Goal: Transaction & Acquisition: Purchase product/service

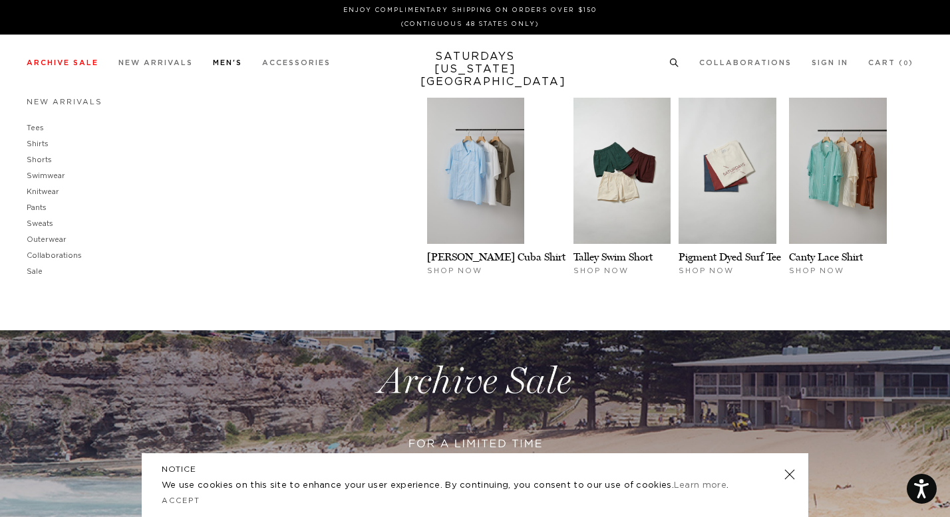
click at [225, 57] on li "Men's New Arrivals Tees Shirts Shorts Swimwear Knitwear Pants Sweats Outerwear" at bounding box center [227, 63] width 29 height 12
click at [227, 63] on link "Men's" at bounding box center [227, 62] width 29 height 7
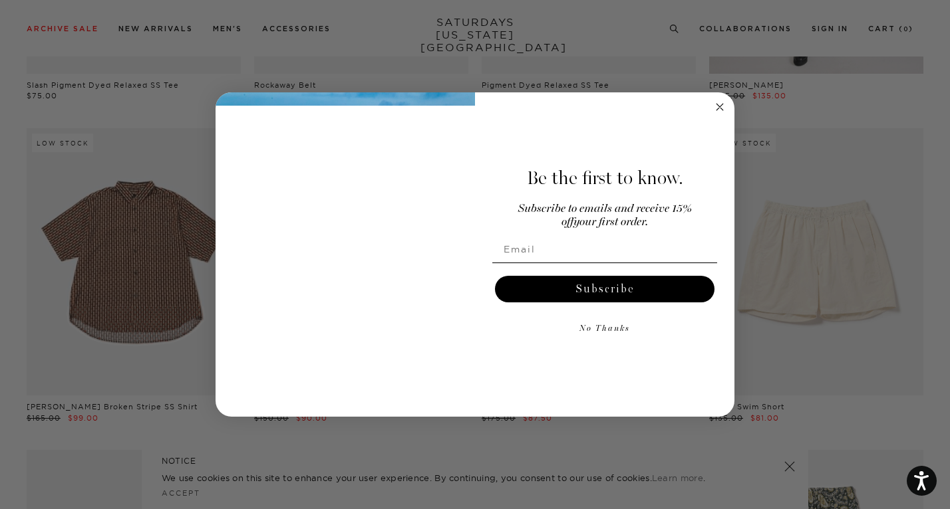
scroll to position [446, 0]
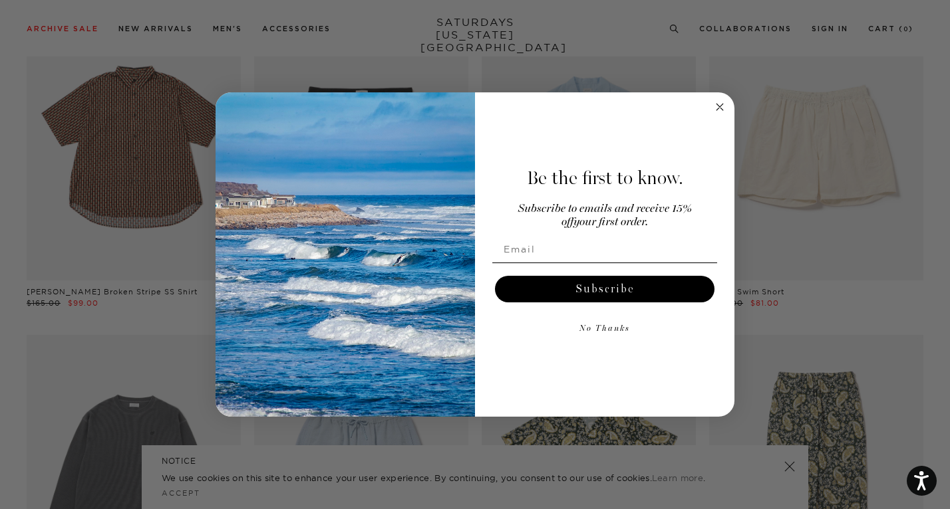
click at [727, 112] on icon "Close dialog" at bounding box center [720, 107] width 16 height 16
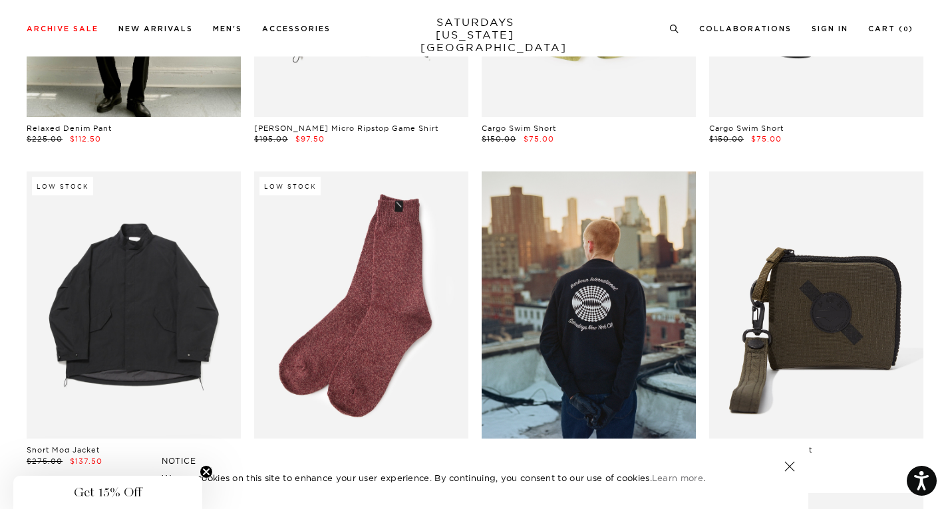
scroll to position [8711, 0]
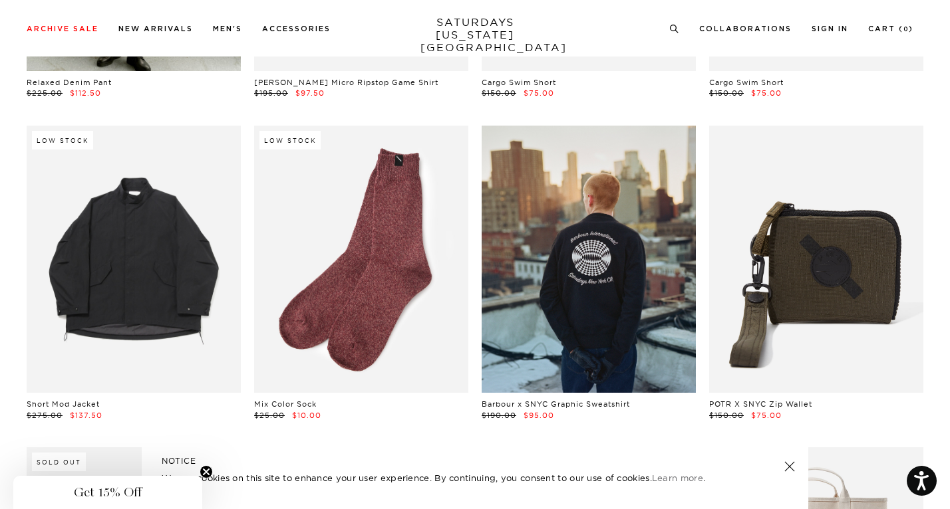
click at [789, 470] on link at bounding box center [789, 467] width 19 height 19
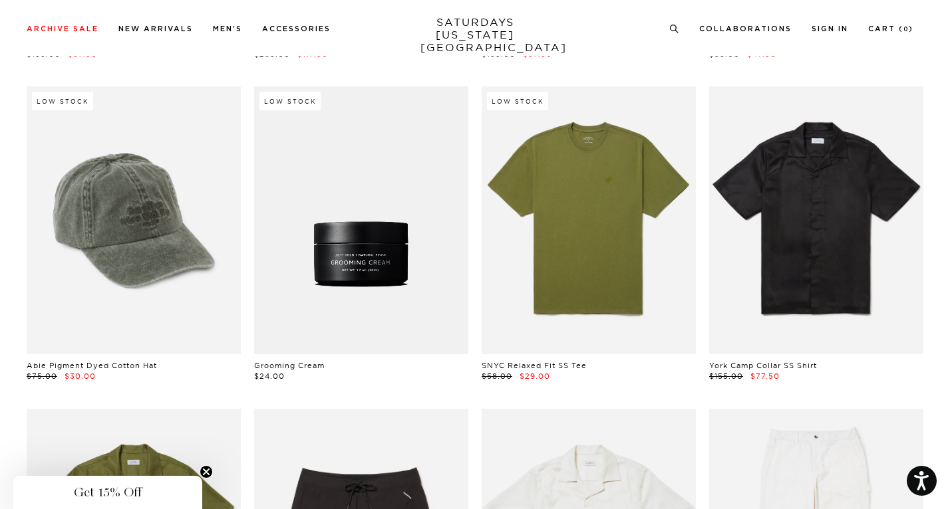
scroll to position [9666, 0]
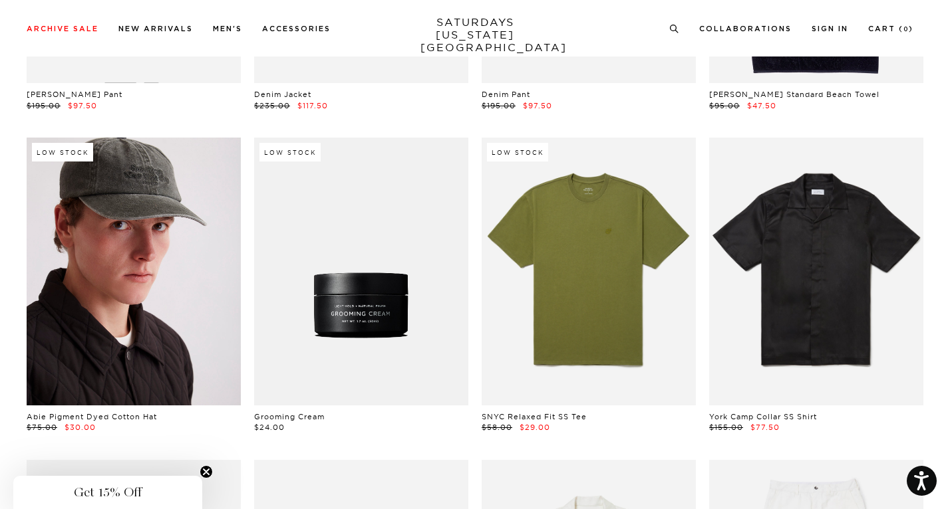
click at [146, 277] on link at bounding box center [134, 272] width 214 height 268
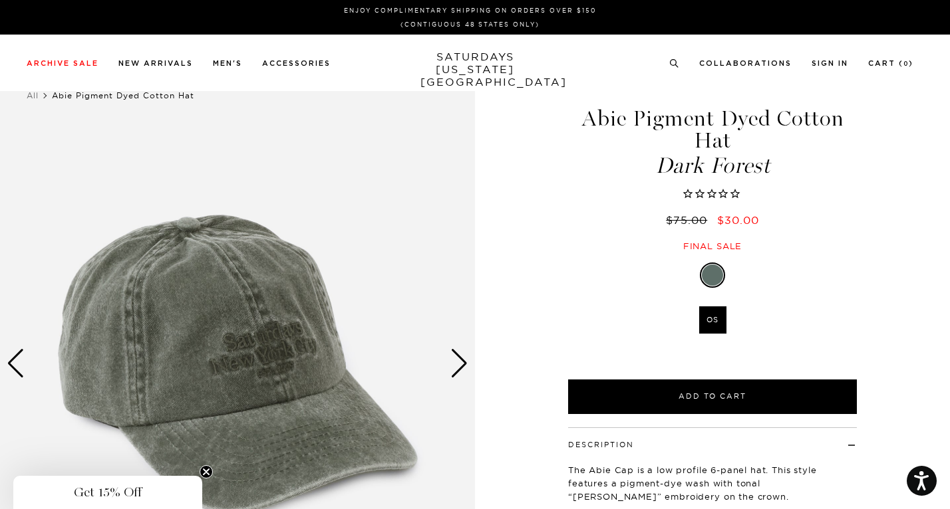
click at [451, 362] on div "Next slide" at bounding box center [459, 363] width 18 height 29
click at [468, 361] on img at bounding box center [237, 364] width 475 height 594
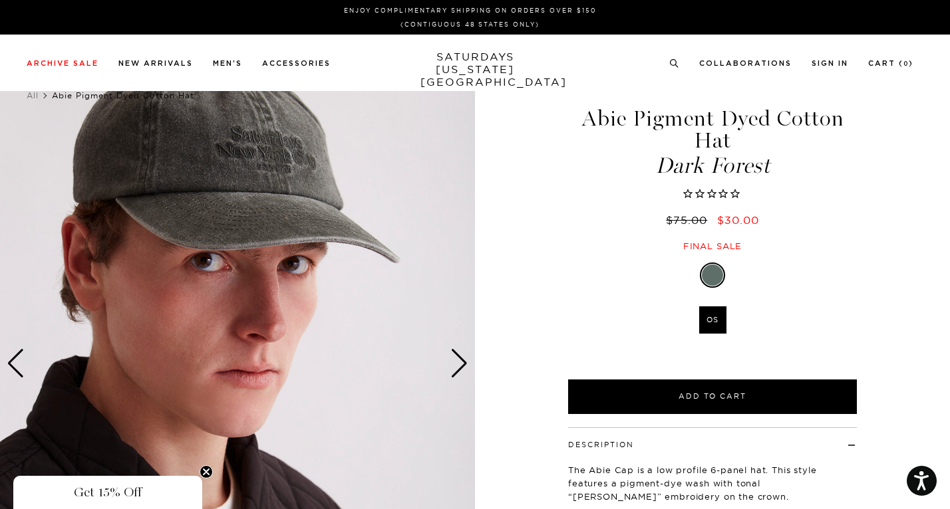
click at [468, 361] on img at bounding box center [237, 364] width 475 height 594
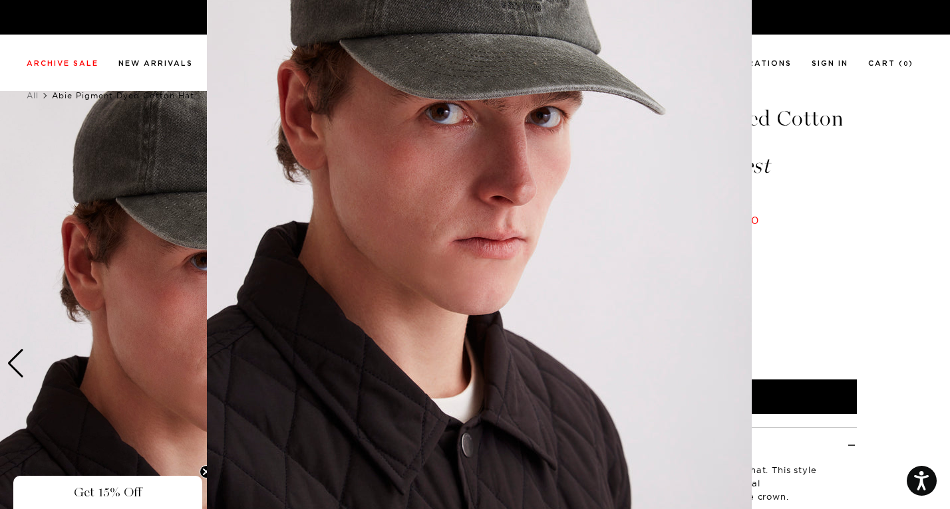
scroll to position [111, 0]
click at [32, 367] on figure at bounding box center [475, 254] width 950 height 509
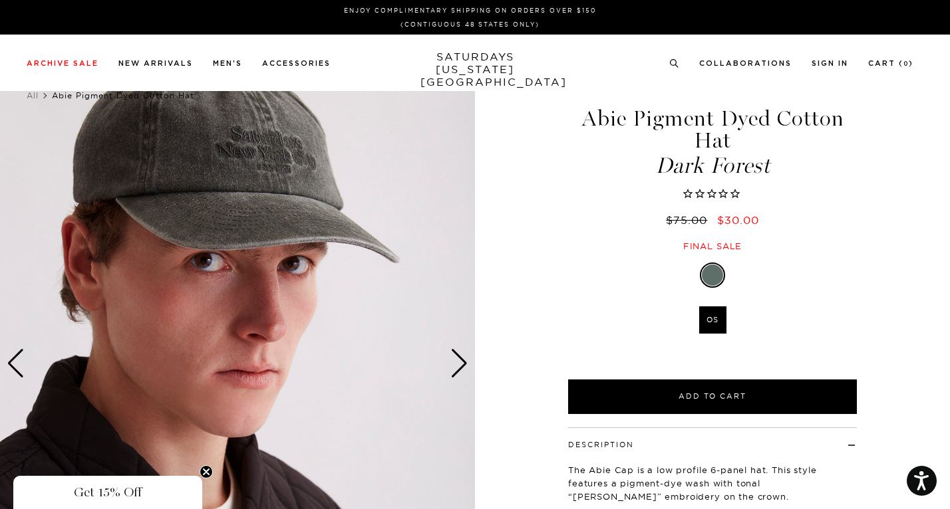
scroll to position [0, 0]
click at [32, 367] on img at bounding box center [237, 364] width 475 height 594
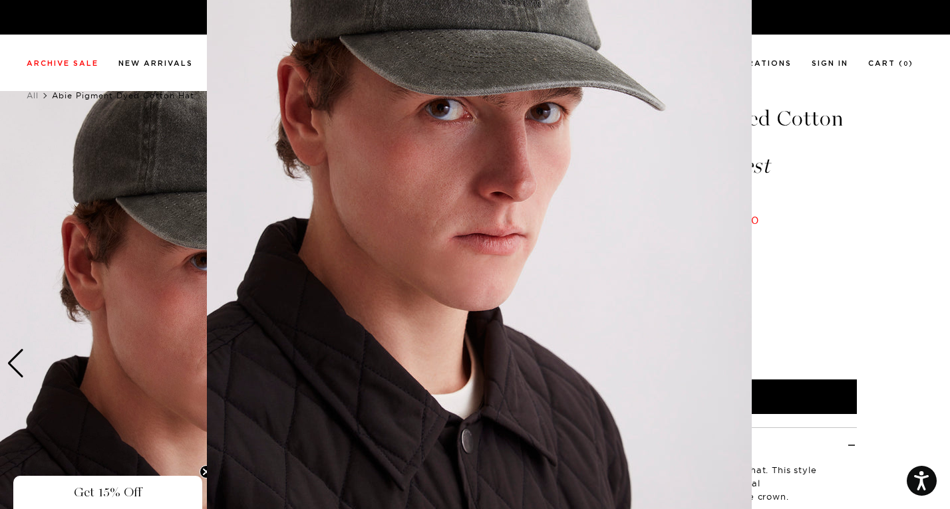
scroll to position [109, 0]
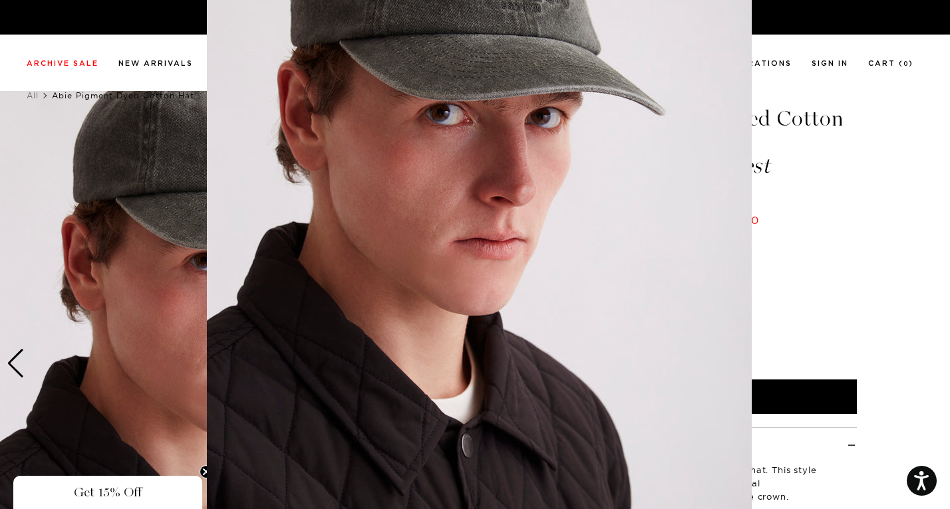
click at [49, 281] on figure at bounding box center [475, 254] width 950 height 509
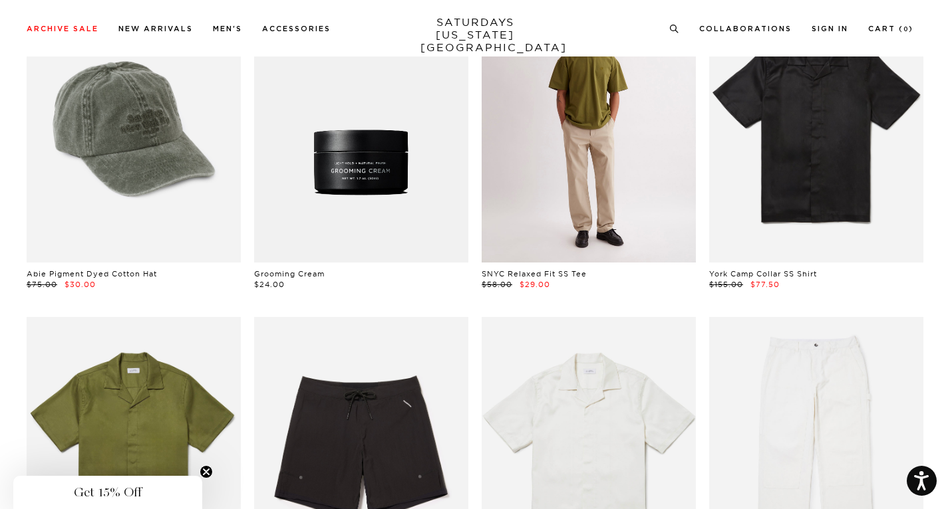
scroll to position [9641, 0]
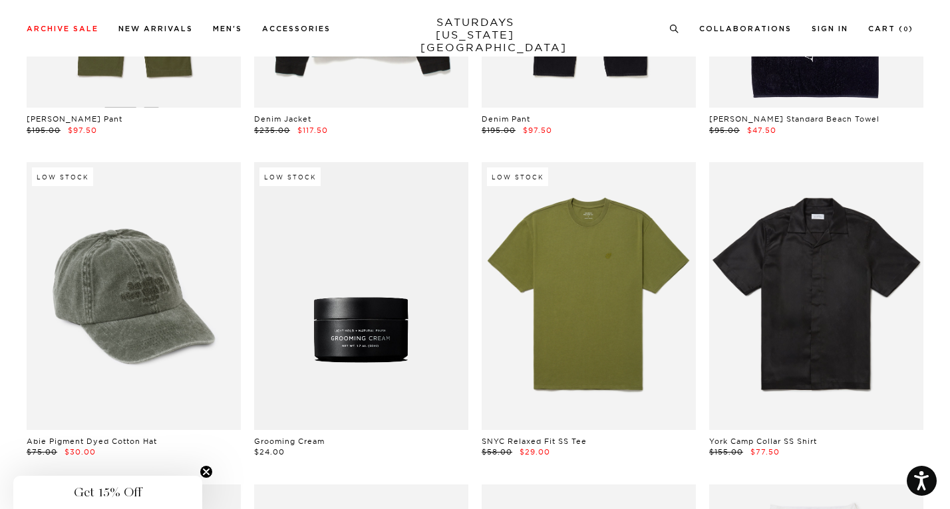
click at [686, 19] on div "Archive Sale Men's Tees Shirts Shorts Swim Knitwear Pants Sweats Women's" at bounding box center [475, 28] width 950 height 57
click at [679, 32] on icon at bounding box center [674, 29] width 10 height 9
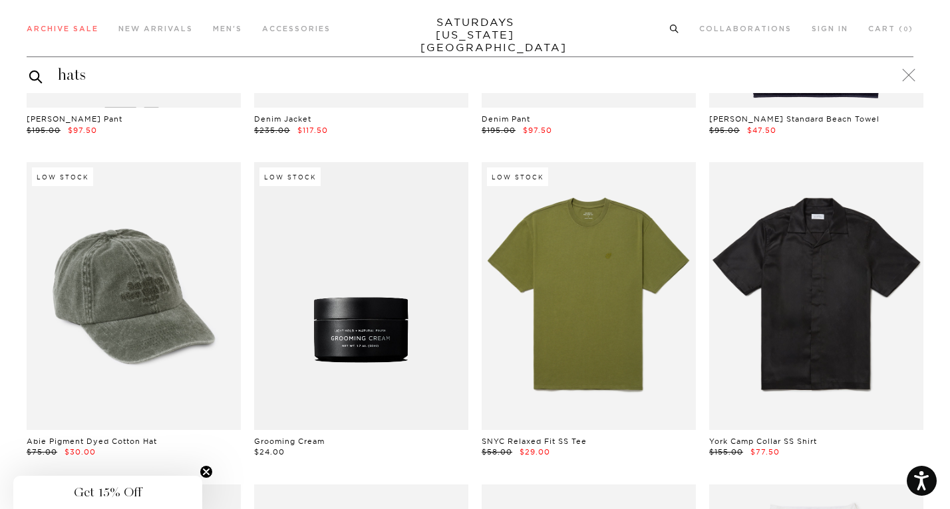
type input "hats"
click at [29, 69] on button "submit" at bounding box center [35, 77] width 13 height 16
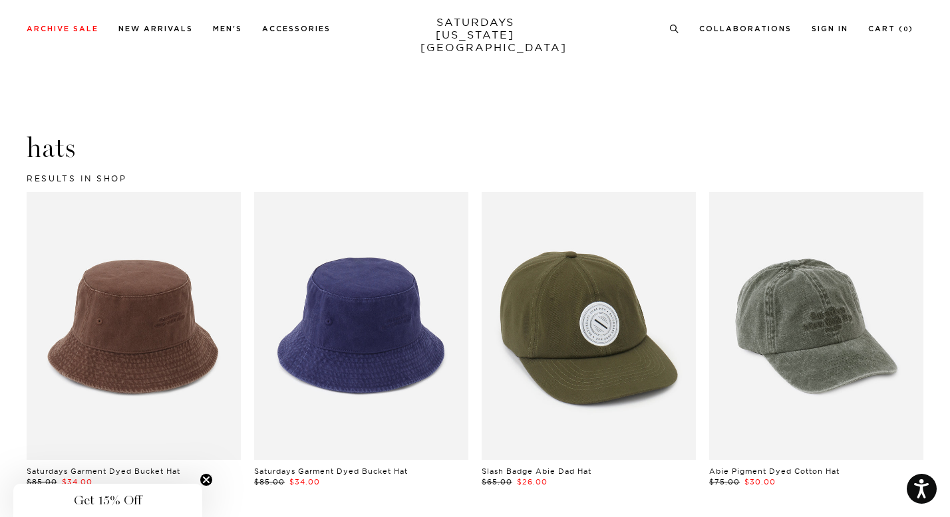
scroll to position [178, 0]
